Goal: Task Accomplishment & Management: Complete application form

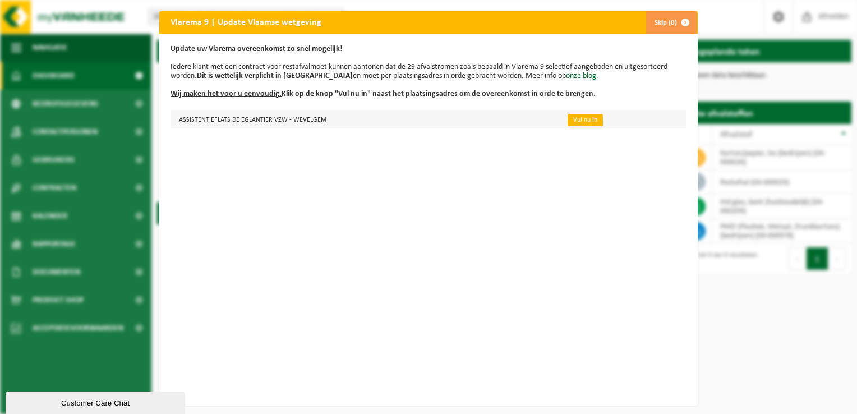
click at [574, 121] on link "Vul nu in" at bounding box center [585, 120] width 35 height 12
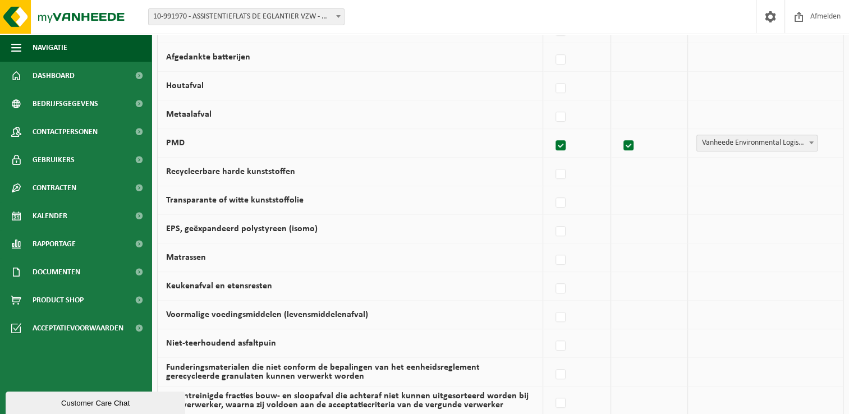
scroll to position [761, 0]
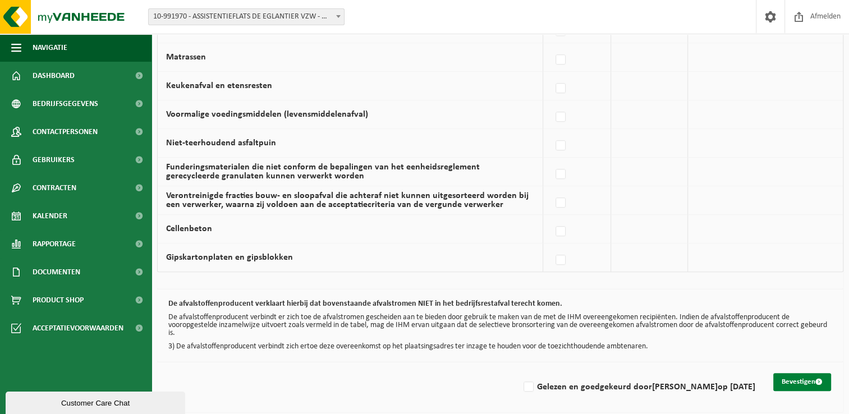
click at [804, 380] on button "Bevestigen" at bounding box center [802, 382] width 58 height 18
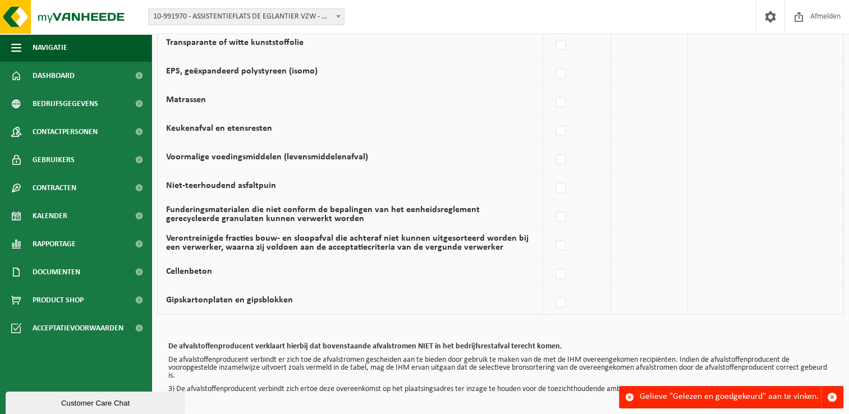
scroll to position [761, 0]
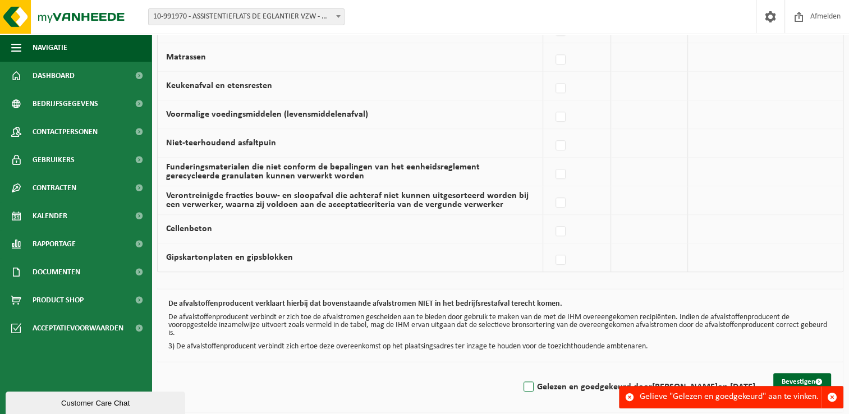
click at [528, 386] on label "Gelezen en goedgekeurd door EVELIEN ACKER op 08/09/25" at bounding box center [638, 387] width 234 height 17
click at [519, 373] on input "Gelezen en goedgekeurd door EVELIEN ACKER op 08/09/25" at bounding box center [519, 372] width 1 height 1
checkbox input "true"
click at [788, 380] on button "Bevestigen" at bounding box center [802, 382] width 58 height 18
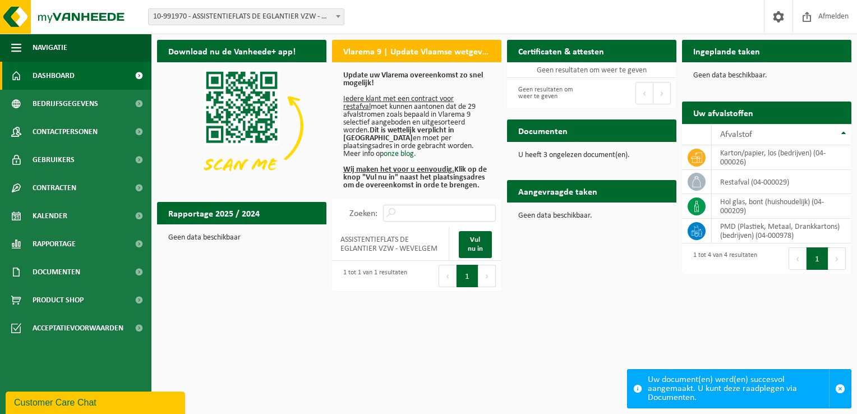
click at [531, 156] on p "U heeft 3 ongelezen document(en)." at bounding box center [591, 155] width 147 height 8
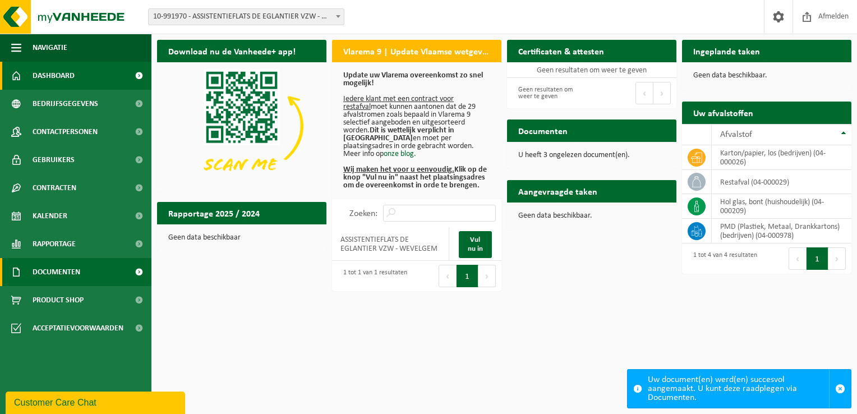
click at [36, 275] on span "Documenten" at bounding box center [57, 272] width 48 height 28
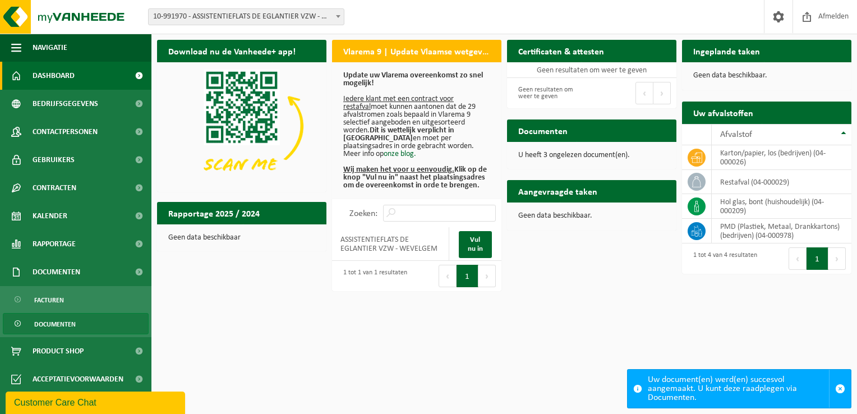
click at [51, 324] on span "Documenten" at bounding box center [55, 324] width 42 height 21
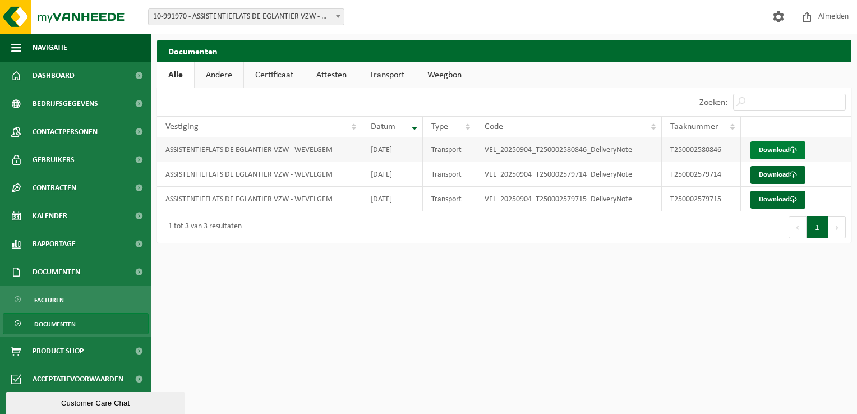
click at [765, 147] on link "Download" at bounding box center [778, 150] width 55 height 18
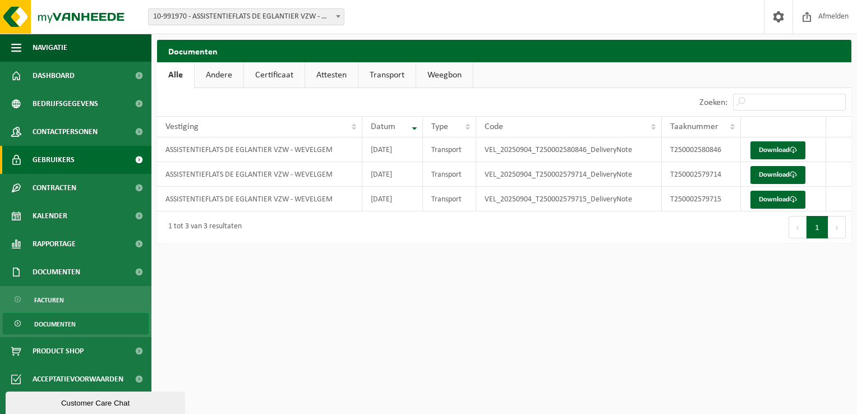
click at [73, 162] on link "Gebruikers" at bounding box center [75, 160] width 151 height 28
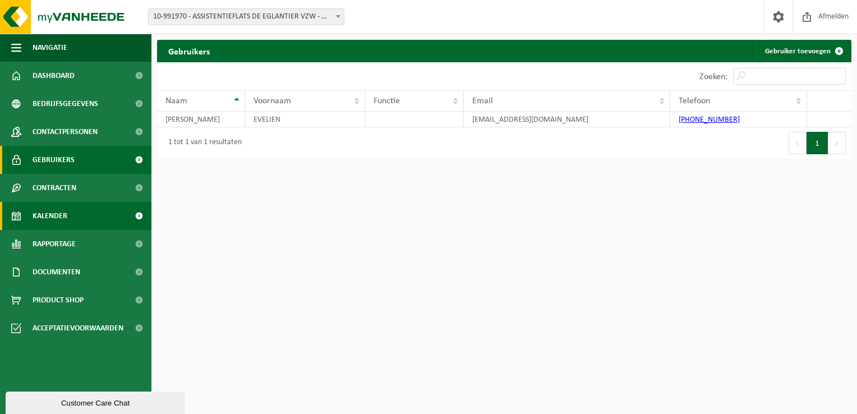
click at [56, 213] on span "Kalender" at bounding box center [50, 216] width 35 height 28
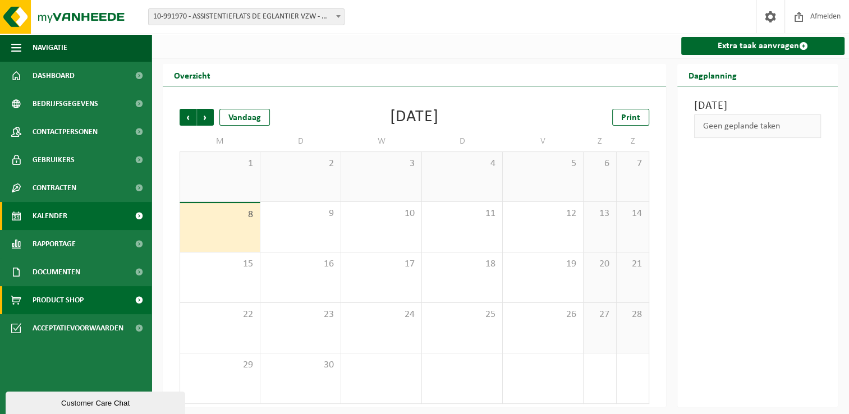
click at [89, 298] on link "Product Shop" at bounding box center [75, 300] width 151 height 28
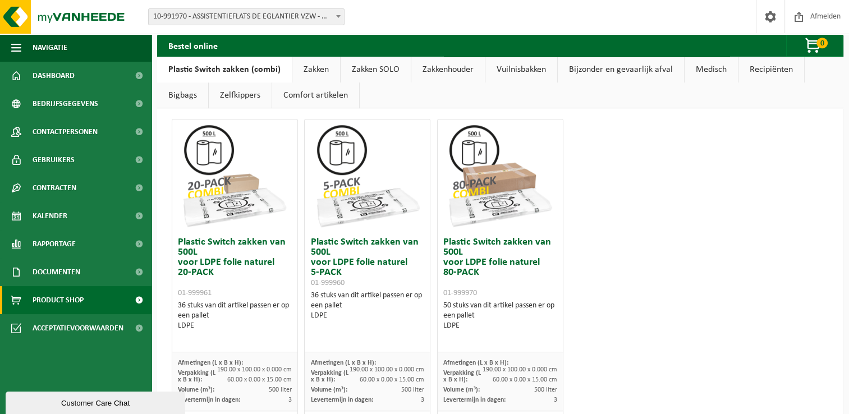
scroll to position [784, 0]
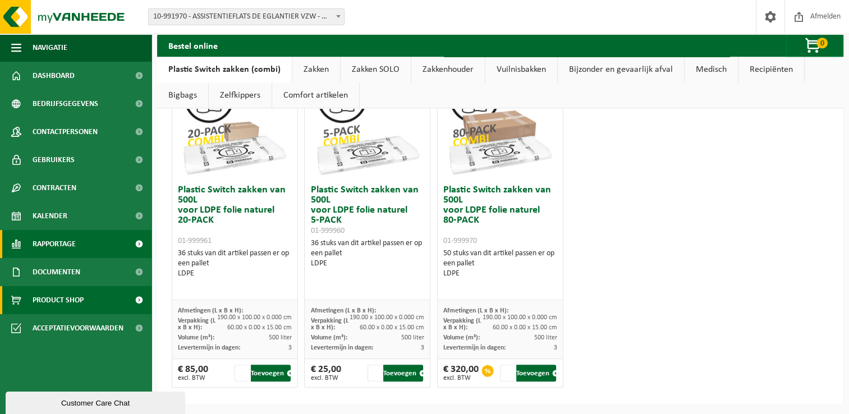
click at [50, 252] on span "Rapportage" at bounding box center [54, 244] width 43 height 28
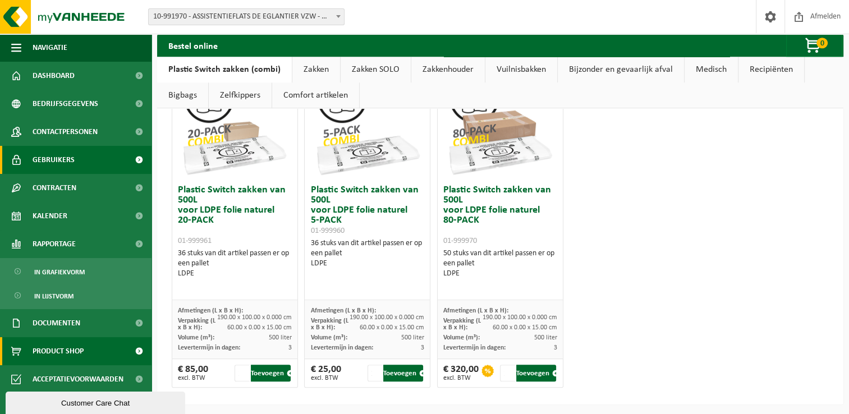
click at [62, 165] on span "Gebruikers" at bounding box center [54, 160] width 42 height 28
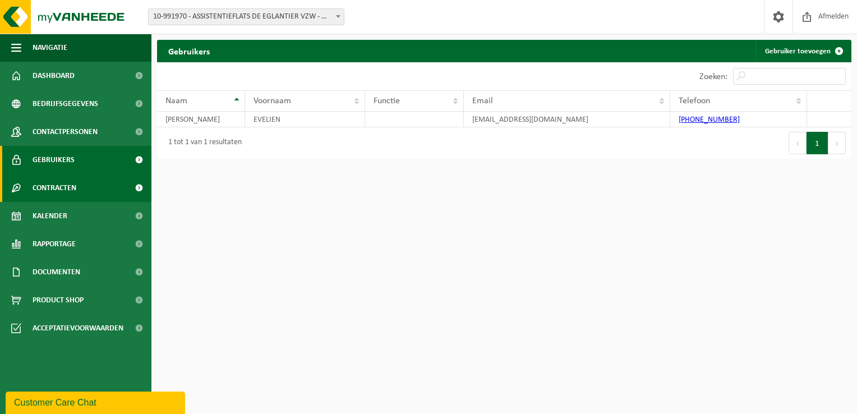
drag, startPoint x: 67, startPoint y: 185, endPoint x: 24, endPoint y: 178, distance: 43.2
click at [24, 178] on link "Contracten" at bounding box center [75, 188] width 151 height 28
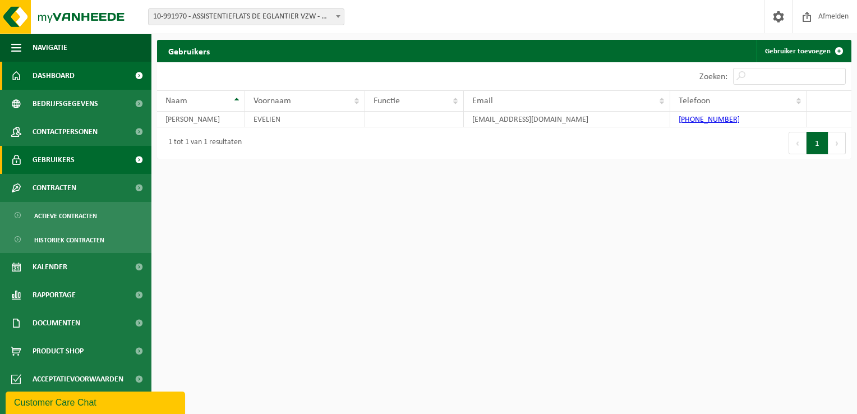
click at [56, 80] on span "Dashboard" at bounding box center [54, 76] width 42 height 28
